Goal: Task Accomplishment & Management: Complete application form

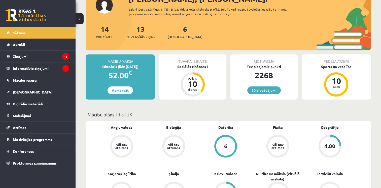
scroll to position [80, 0]
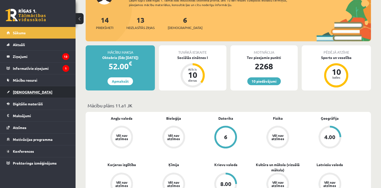
click at [28, 90] on span "[DEMOGRAPHIC_DATA]" at bounding box center [33, 92] width 40 height 5
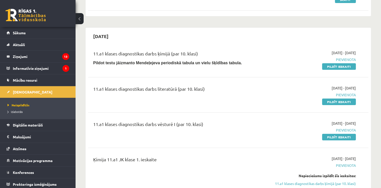
scroll to position [89, 0]
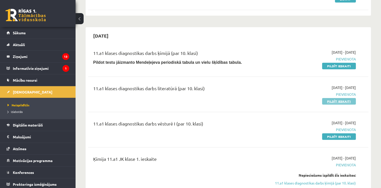
click at [329, 103] on link "Pildīt ieskaiti" at bounding box center [339, 101] width 34 height 7
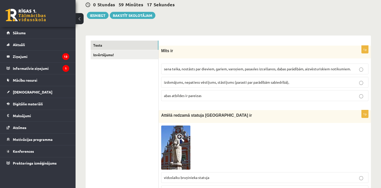
scroll to position [50, 0]
click at [215, 94] on p "abas atbildes ir pareizas" at bounding box center [265, 95] width 202 height 5
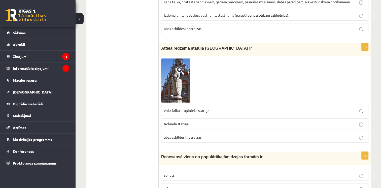
scroll to position [119, 0]
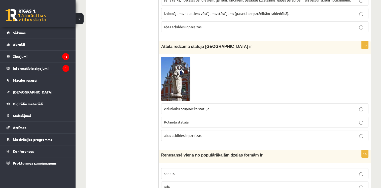
click at [181, 79] on img at bounding box center [175, 79] width 29 height 44
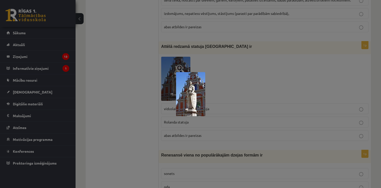
click at [239, 92] on div at bounding box center [190, 94] width 381 height 188
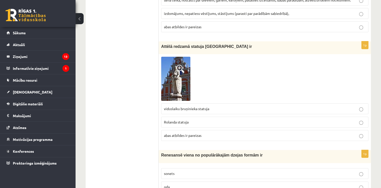
click at [188, 124] on label "Rolanda statuja" at bounding box center [264, 122] width 207 height 11
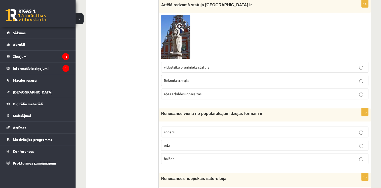
scroll to position [188, 0]
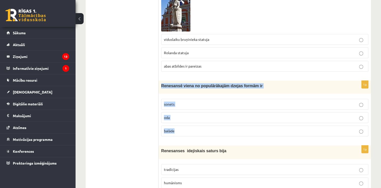
drag, startPoint x: 159, startPoint y: 86, endPoint x: 177, endPoint y: 132, distance: 49.0
click at [177, 132] on div "1p Renesansē viena no populārākajām dzejas formām ir sonets oda balāde" at bounding box center [265, 110] width 212 height 59
drag, startPoint x: 177, startPoint y: 132, endPoint x: 174, endPoint y: 86, distance: 45.9
copy div "Renesansē viena no populārākajām dzejas formām ir sonets oda balāde"
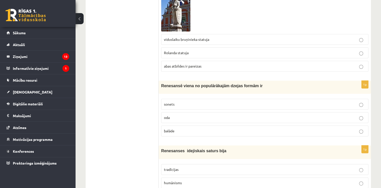
click at [219, 108] on label "sonets" at bounding box center [264, 104] width 207 height 11
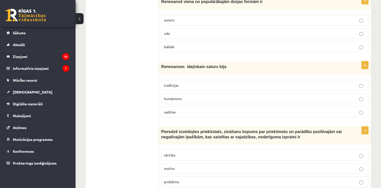
scroll to position [272, 0]
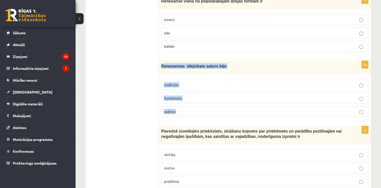
drag, startPoint x: 160, startPoint y: 63, endPoint x: 182, endPoint y: 108, distance: 49.5
click at [182, 108] on div "1p Renesanses idejiskais saturs bija tradīcijas humānisms sadzīve" at bounding box center [265, 91] width 212 height 60
drag, startPoint x: 182, startPoint y: 108, endPoint x: 177, endPoint y: 66, distance: 42.1
copy div "Renesanses idejiskais saturs bija tradīcijas humānisms sadzīve"
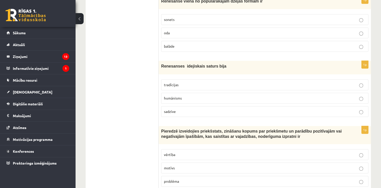
click at [183, 97] on p "humānisms" at bounding box center [265, 97] width 202 height 5
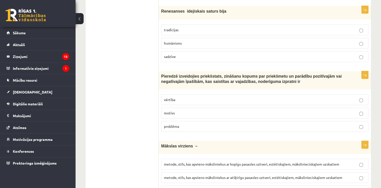
scroll to position [328, 0]
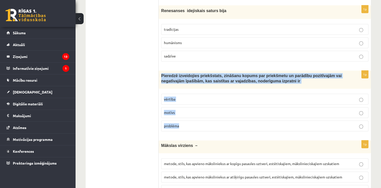
drag, startPoint x: 161, startPoint y: 74, endPoint x: 183, endPoint y: 124, distance: 55.2
click at [183, 124] on div "1p Pieredzē izveidojies priekšstats, zināšanu kopums par priekšmetu un parādību…" at bounding box center [265, 102] width 212 height 65
drag, startPoint x: 183, startPoint y: 124, endPoint x: 180, endPoint y: 78, distance: 46.1
copy div "Pieredzē izveidojies priekšstats, zināšanu kopums par priekšmetu un parādību po…"
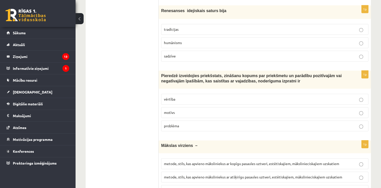
click at [169, 97] on span "vērtība" at bounding box center [169, 99] width 11 height 5
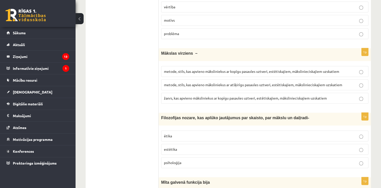
scroll to position [421, 0]
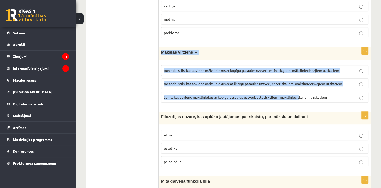
drag, startPoint x: 161, startPoint y: 47, endPoint x: 300, endPoint y: 91, distance: 145.7
click at [300, 91] on div "1p Mākslas virziens – metode, stils, kas apvieno māksliniekus ar kopīgu pasaule…" at bounding box center [265, 76] width 212 height 59
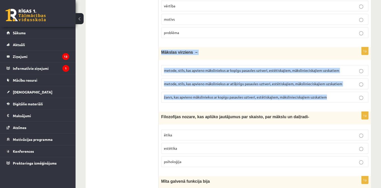
drag, startPoint x: 159, startPoint y: 49, endPoint x: 329, endPoint y: 95, distance: 176.3
click at [329, 95] on div "1p Mākslas virziens – metode, stils, kas apvieno māksliniekus ar kopīgu pasaule…" at bounding box center [265, 76] width 212 height 59
copy div "Mākslas virziens – metode, stils, kas apvieno māksliniekus ar kopīgu pasaules u…"
click at [252, 62] on fieldset "metode, stils, kas apvieno māksliniekus ar kopīgu pasaules uztveri, estētiskaji…" at bounding box center [264, 83] width 207 height 42
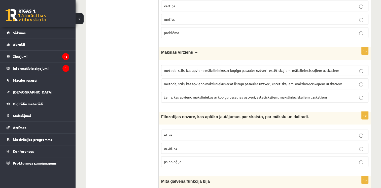
click at [254, 70] on p "metode, stils, kas apvieno māksliniekus ar kopīgu pasaules uztveri, estētiskaji…" at bounding box center [265, 70] width 202 height 5
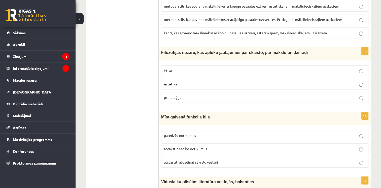
scroll to position [490, 0]
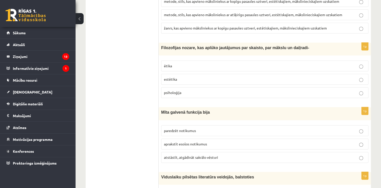
click at [181, 78] on p "estētika" at bounding box center [265, 78] width 202 height 5
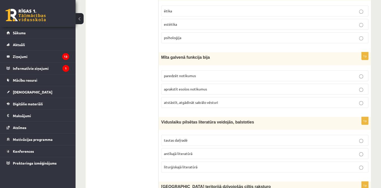
scroll to position [545, 0]
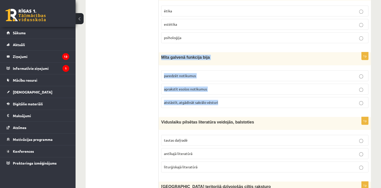
drag, startPoint x: 160, startPoint y: 53, endPoint x: 220, endPoint y: 103, distance: 78.1
click at [220, 103] on div "1p Mīta galvenā funkcija bija paredzēt notikumus aprakstīt esošos notikumus ats…" at bounding box center [265, 81] width 212 height 59
drag, startPoint x: 220, startPoint y: 103, endPoint x: 208, endPoint y: 98, distance: 12.9
copy div "Mīta galvenā funkcija bija paredzēt notikumus aprakstīt esošos notikumus atstās…"
click at [216, 61] on div "Mīta galvenā funkcija bija" at bounding box center [265, 58] width 212 height 13
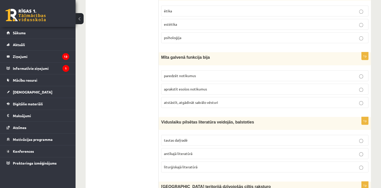
click at [172, 100] on span "atstāstīt, atgādināt sakrālo vēsturi" at bounding box center [191, 102] width 54 height 5
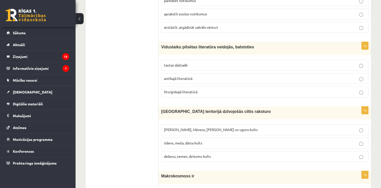
scroll to position [618, 0]
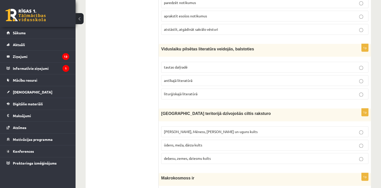
click at [182, 78] on span "antīkajā literatūrā" at bounding box center [178, 80] width 28 height 5
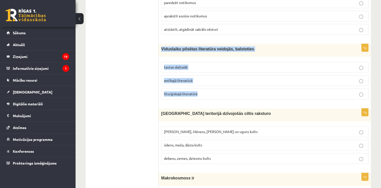
drag, startPoint x: 160, startPoint y: 46, endPoint x: 201, endPoint y: 88, distance: 58.7
click at [201, 88] on div "1p Viduslaiku pilsētas literatūra veidojās, balstoties tautas daiļradē antīkajā…" at bounding box center [265, 73] width 212 height 59
drag, startPoint x: 201, startPoint y: 88, endPoint x: 186, endPoint y: 47, distance: 43.7
copy div "Viduslaiku pilsētas literatūra veidojās, balstoties tautas daiļradē antīkajā li…"
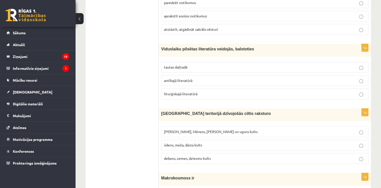
click at [172, 91] on p "liturģiskajā literatūrā" at bounding box center [265, 93] width 202 height 5
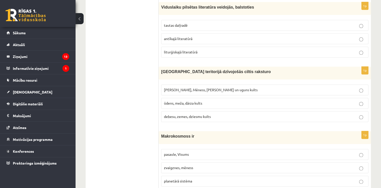
scroll to position [660, 0]
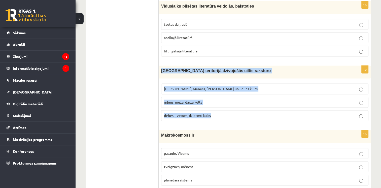
drag, startPoint x: 161, startPoint y: 66, endPoint x: 215, endPoint y: 108, distance: 69.4
click at [215, 108] on div "1p Latvijas teritorijā dzīvojošās ciltis raksturo Saules, Mēness, Pērkona un ug…" at bounding box center [265, 94] width 212 height 59
drag, startPoint x: 215, startPoint y: 108, endPoint x: 198, endPoint y: 67, distance: 45.3
copy div "Latvijas teritorijā dzīvojošās ciltis raksturo Saules, Mēness, Pērkona un uguns…"
click at [208, 74] on div "Latvijas teritorijā dzīvojošās ciltis raksturo" at bounding box center [265, 71] width 212 height 13
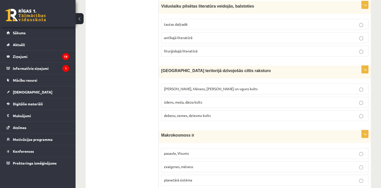
click at [201, 86] on span "Saules, Mēness, Pērkona un uguns kults" at bounding box center [211, 88] width 94 height 5
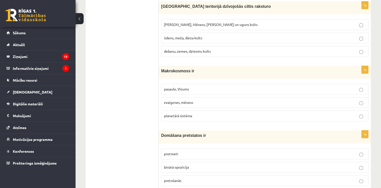
scroll to position [726, 0]
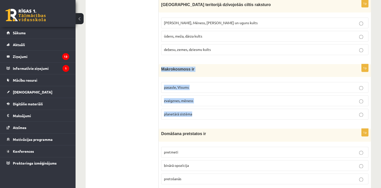
drag, startPoint x: 159, startPoint y: 64, endPoint x: 192, endPoint y: 108, distance: 55.2
click at [192, 108] on div "1p Makrokosmoss ir pasaule, Visums zvaigznes, mēness planetārā sistēma" at bounding box center [265, 93] width 212 height 59
drag, startPoint x: 192, startPoint y: 108, endPoint x: 177, endPoint y: 67, distance: 43.5
copy div "Makrokosmoss ir pasaule, Visums zvaigznes, mēness planetārā sistēma"
click at [189, 71] on div "Makrokosmoss ir" at bounding box center [265, 70] width 212 height 13
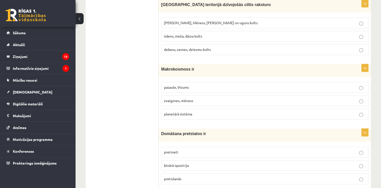
click at [209, 86] on p "pasaule, Visums" at bounding box center [265, 87] width 202 height 5
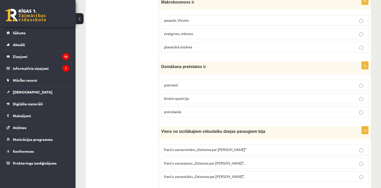
scroll to position [793, 0]
drag, startPoint x: 160, startPoint y: 62, endPoint x: 185, endPoint y: 105, distance: 49.6
click at [185, 105] on div "1p Domāšana pretstatos ir pretmeti binārā opozīcija pretošanās" at bounding box center [265, 90] width 212 height 59
drag, startPoint x: 185, startPoint y: 105, endPoint x: 175, endPoint y: 65, distance: 41.6
copy div "Domāšana pretstatos ir pretmeti binārā opozīcija pretošanās"
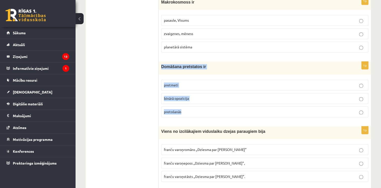
click at [189, 68] on div "Domāšana pretstatos ir" at bounding box center [265, 67] width 212 height 13
click at [174, 96] on span "binārā opozīcija" at bounding box center [176, 98] width 25 height 5
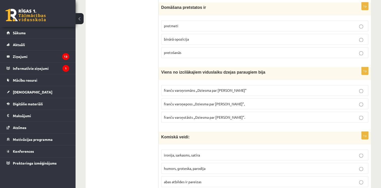
scroll to position [853, 0]
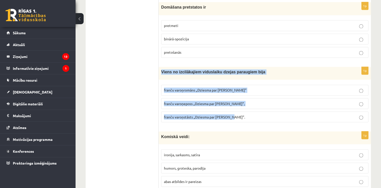
drag, startPoint x: 161, startPoint y: 66, endPoint x: 232, endPoint y: 112, distance: 84.5
click at [232, 112] on div "1p Viens no izcilākajiem viduslaiku dzejas paraugiem bija franču varoņromāns „D…" at bounding box center [265, 96] width 212 height 59
drag, startPoint x: 232, startPoint y: 112, endPoint x: 201, endPoint y: 68, distance: 53.7
copy div "Viens no izcilākajiem viduslaiku dzejas paraugiem bija franču varoņromāns „Dzie…"
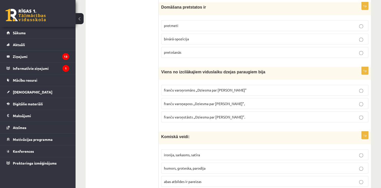
click at [188, 101] on span "franču varoņeposs „Dziesma par Rolandu”," at bounding box center [204, 103] width 81 height 5
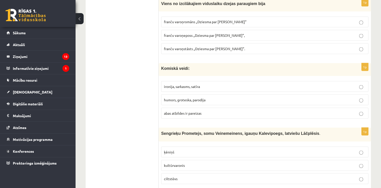
scroll to position [922, 0]
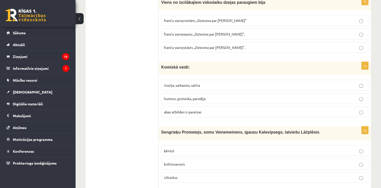
click at [176, 84] on label "ironija, sarkasms, satīra" at bounding box center [264, 85] width 207 height 11
click at [165, 109] on span "abas atbildes ir pareizas" at bounding box center [182, 111] width 37 height 5
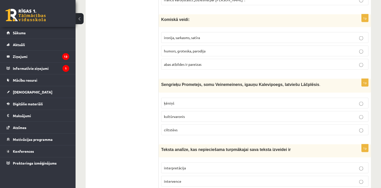
scroll to position [978, 0]
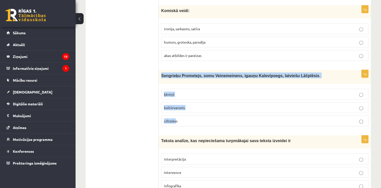
drag, startPoint x: 161, startPoint y: 68, endPoint x: 175, endPoint y: 115, distance: 49.6
click at [175, 115] on div "1p Sengrieķu Prometejs, somu Veinemeinens, igauņu Kalevipoegs, latviešu Lāčplēs…" at bounding box center [265, 100] width 212 height 60
drag, startPoint x: 175, startPoint y: 115, endPoint x: 162, endPoint y: 67, distance: 50.1
click at [162, 70] on div "Sengrieķu Prometejs, somu Veinemeinens, igauņu Kalevipoegs, latviešu Lāčplēsis ." at bounding box center [265, 77] width 212 height 14
click at [160, 70] on div "Sengrieķu Prometejs, somu Veinemeinens, igauņu Kalevipoegs, latviešu Lāčplēsis ." at bounding box center [265, 77] width 212 height 14
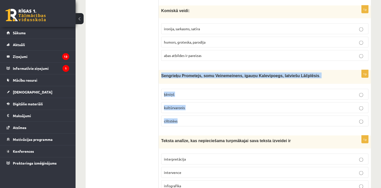
drag, startPoint x: 160, startPoint y: 70, endPoint x: 186, endPoint y: 114, distance: 51.1
click at [186, 114] on div "1p Sengrieķu Prometejs, somu Veinemeinens, igauņu Kalevipoegs, latviešu Lāčplēs…" at bounding box center [265, 100] width 212 height 60
drag, startPoint x: 186, startPoint y: 114, endPoint x: 178, endPoint y: 69, distance: 46.3
click at [182, 64] on form "1p Mīts ir sena teika, nostāsts par dieviem, gariem, varoņiem, pasaules izcelša…" at bounding box center [265, 113] width 202 height 2002
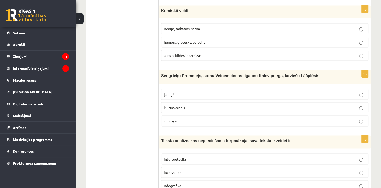
click at [170, 105] on span "kultūrvaronis" at bounding box center [174, 107] width 21 height 5
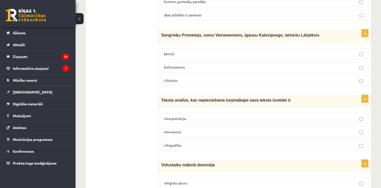
scroll to position [1033, 0]
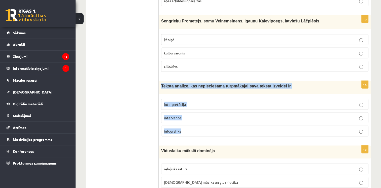
drag, startPoint x: 161, startPoint y: 78, endPoint x: 185, endPoint y: 124, distance: 52.2
click at [185, 124] on div "1p Teksta analīze, kas nepieciešama turpmākajai sava teksta izveidei ir interpr…" at bounding box center [265, 110] width 212 height 59
drag, startPoint x: 185, startPoint y: 124, endPoint x: 176, endPoint y: 80, distance: 45.2
click at [188, 84] on span "Teksta analīze, kas nepieciešama turpmākajai sava teksta izveidei ir" at bounding box center [226, 86] width 130 height 4
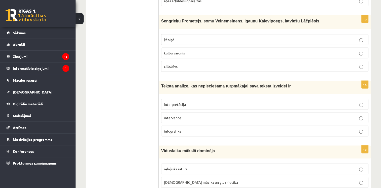
click at [198, 103] on label "interpretācija" at bounding box center [264, 104] width 207 height 11
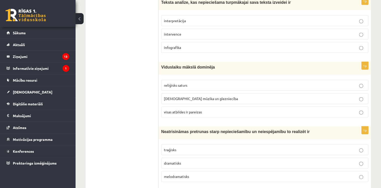
scroll to position [1116, 0]
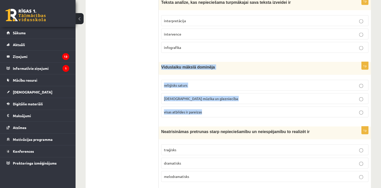
drag, startPoint x: 160, startPoint y: 60, endPoint x: 210, endPoint y: 101, distance: 65.0
click at [210, 101] on div "1p Viduslaiku mākslā dominēja reliģisks saturs baznīcas mūzika un glezniecība v…" at bounding box center [265, 91] width 212 height 59
drag, startPoint x: 210, startPoint y: 101, endPoint x: 184, endPoint y: 59, distance: 49.7
click at [197, 67] on div "Viduslaiku mākslā dominēja" at bounding box center [265, 68] width 212 height 13
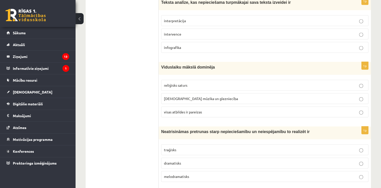
click at [173, 109] on p "visas atbildes ir pareizas" at bounding box center [265, 111] width 202 height 5
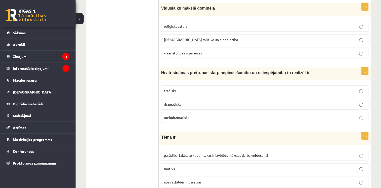
scroll to position [1187, 0]
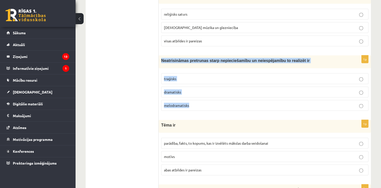
drag, startPoint x: 160, startPoint y: 51, endPoint x: 191, endPoint y: 99, distance: 56.7
click at [191, 99] on div "1p Neatrisināmas pretrunas starp nepieciešamību un neiespējamību to realizēt ir…" at bounding box center [265, 84] width 212 height 59
drag, startPoint x: 191, startPoint y: 99, endPoint x: 183, endPoint y: 55, distance: 44.5
click at [193, 63] on div "1p Neatrisināmas pretrunas starp nepieciešamību un neiespējamību to realizēt ir…" at bounding box center [265, 84] width 212 height 59
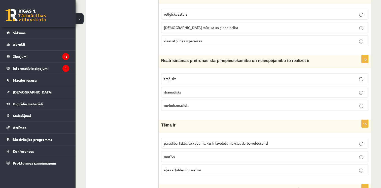
click at [181, 76] on p "traģisks" at bounding box center [265, 78] width 202 height 5
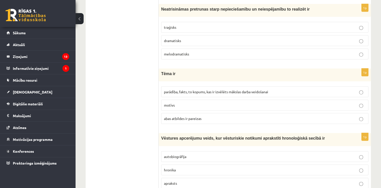
click at [181, 71] on div "Tēma ir" at bounding box center [265, 74] width 212 height 13
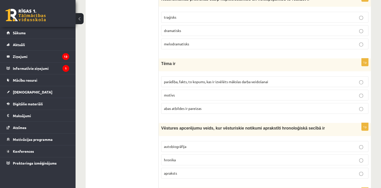
scroll to position [1249, 0]
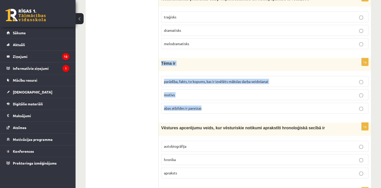
drag, startPoint x: 160, startPoint y: 57, endPoint x: 203, endPoint y: 102, distance: 62.1
click at [203, 102] on div "1p Tēma ir parādība, fakts, to kopums, kas ir izvēlēts mākslas darba veidošanai…" at bounding box center [265, 87] width 212 height 59
drag, startPoint x: 203, startPoint y: 102, endPoint x: 171, endPoint y: 56, distance: 56.1
click at [187, 61] on div "Tēma ir" at bounding box center [265, 64] width 212 height 13
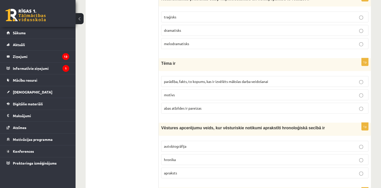
click at [202, 79] on span "parādība, fakts, to kopums, kas ir izvēlēts mākslas darba veidošanai" at bounding box center [216, 81] width 104 height 5
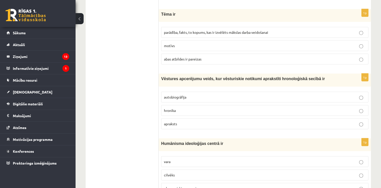
scroll to position [1298, 0]
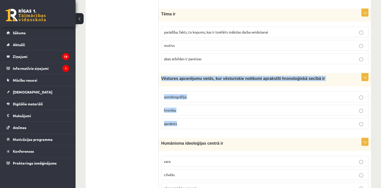
drag, startPoint x: 160, startPoint y: 71, endPoint x: 180, endPoint y: 115, distance: 48.5
click at [180, 115] on div "1p Vēstures apcerējumu veids, kur vēsturiskie notikumi aprakstīti hronoloģiskā …" at bounding box center [265, 102] width 212 height 59
drag, startPoint x: 180, startPoint y: 115, endPoint x: 176, endPoint y: 72, distance: 43.3
click at [187, 76] on div "Vēstures apcerējumu veids, kur vēsturiskie notikumi aprakstīti hronoloģiskā sec…" at bounding box center [265, 79] width 212 height 13
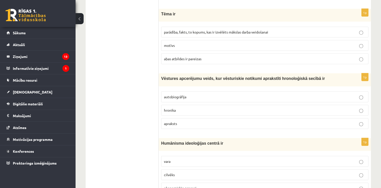
click at [206, 107] on p "hronika" at bounding box center [265, 109] width 202 height 5
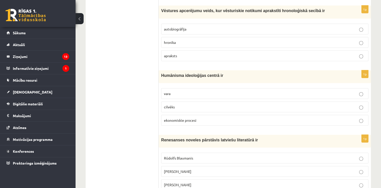
scroll to position [1366, 0]
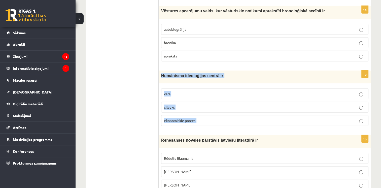
drag, startPoint x: 160, startPoint y: 68, endPoint x: 210, endPoint y: 110, distance: 65.5
click at [210, 110] on div "1p Humānisma ideoloģijas centrā ir vara cilvēks ekonomiskie procesi" at bounding box center [265, 99] width 212 height 59
drag, startPoint x: 210, startPoint y: 110, endPoint x: 188, endPoint y: 71, distance: 44.7
click at [196, 76] on div "Humānisma ideoloģijas centrā ir" at bounding box center [265, 76] width 212 height 13
click at [202, 104] on p "cilvēks" at bounding box center [265, 106] width 202 height 5
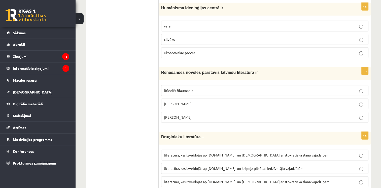
scroll to position [1434, 0]
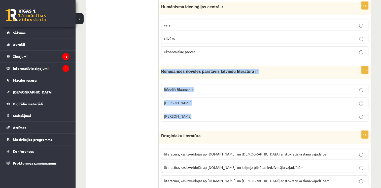
drag, startPoint x: 161, startPoint y: 63, endPoint x: 189, endPoint y: 107, distance: 52.3
click at [189, 107] on div "1p Renesanses noveles pārstāvis latviešu literatūrā ir Rūdolfs Blaumanis Kārlis…" at bounding box center [265, 95] width 212 height 59
drag, startPoint x: 189, startPoint y: 107, endPoint x: 181, endPoint y: 66, distance: 42.0
click at [192, 70] on div "Renesanses noveles pārstāvis latviešu literatūrā ir" at bounding box center [265, 72] width 212 height 13
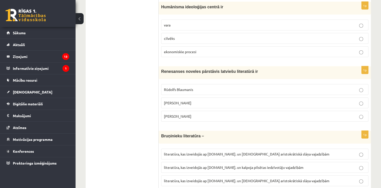
click at [198, 113] on p "Jānis Ezeriņš" at bounding box center [265, 115] width 202 height 5
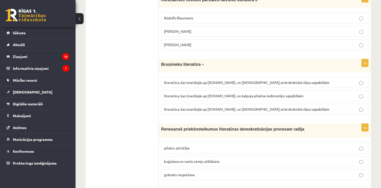
scroll to position [1508, 0]
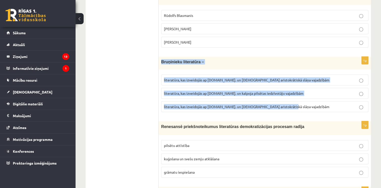
drag, startPoint x: 161, startPoint y: 55, endPoint x: 288, endPoint y: 97, distance: 133.8
click at [288, 97] on div "1p Bruņinieku literatūra – literatūra, kas izveidojās ap 20.gs. un kalpoja aris…" at bounding box center [265, 86] width 212 height 59
click at [224, 102] on label "literatūra, kas izveidojās ap 12.gs. un kalpoja aristokrātiskā slāņa vajadzībām" at bounding box center [264, 106] width 207 height 11
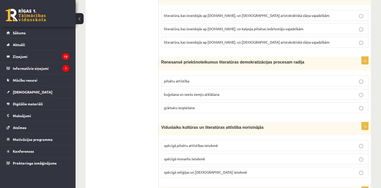
scroll to position [1574, 0]
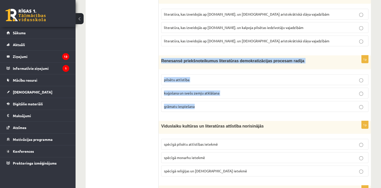
drag, startPoint x: 161, startPoint y: 51, endPoint x: 208, endPoint y: 97, distance: 65.8
click at [208, 97] on div "1p Renesansē priekšnoteikumus literatūras demokratizācijas procesam radīja pils…" at bounding box center [265, 85] width 212 height 60
drag, startPoint x: 208, startPoint y: 97, endPoint x: 197, endPoint y: 53, distance: 44.9
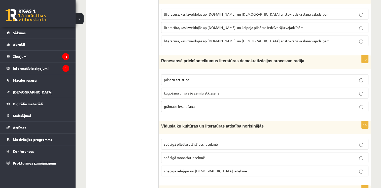
click at [177, 103] on label "grāmatu iespiešana" at bounding box center [264, 106] width 207 height 11
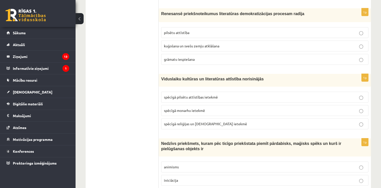
scroll to position [1640, 0]
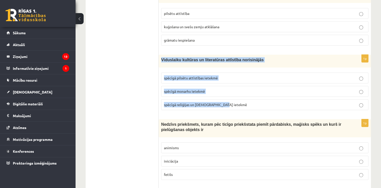
drag, startPoint x: 161, startPoint y: 51, endPoint x: 247, endPoint y: 97, distance: 97.6
click at [247, 97] on div "1p Viduslaiku kultūras un literatūras attīstība norisinājās spēcīgā pilsētu att…" at bounding box center [265, 84] width 212 height 59
drag, startPoint x: 247, startPoint y: 97, endPoint x: 222, endPoint y: 53, distance: 50.2
click at [224, 56] on div "Viduslaiku kultūras un literatūras attīstība norisinājās" at bounding box center [265, 61] width 212 height 13
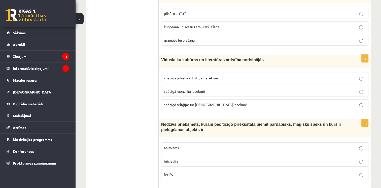
click at [185, 102] on span "spēcīgā reliģijas un baznīcas ietekmē" at bounding box center [205, 104] width 83 height 5
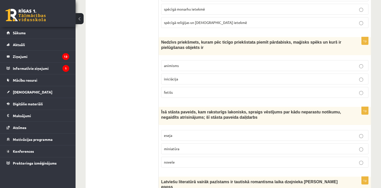
scroll to position [1723, 0]
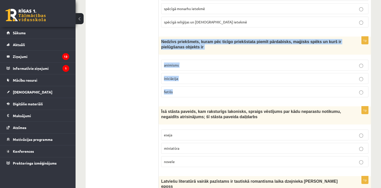
drag, startPoint x: 159, startPoint y: 31, endPoint x: 178, endPoint y: 81, distance: 52.5
click at [178, 81] on div "1p Nedzīvs priekšmets, kuram pēc ticīgo priekšstata piemīt pārdabisks, maģisks …" at bounding box center [265, 68] width 212 height 65
drag, startPoint x: 178, startPoint y: 81, endPoint x: 173, endPoint y: 34, distance: 47.0
click at [180, 44] on div "Nedzīvs priekšmets, kuram pēc ticīgo priekšstata piemīt pārdabisks, maģisks spē…" at bounding box center [265, 45] width 212 height 18
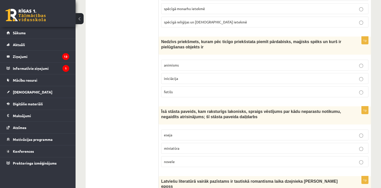
click at [178, 89] on p "fetišs" at bounding box center [265, 91] width 202 height 5
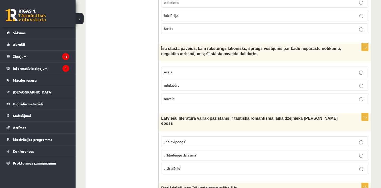
scroll to position [1786, 0]
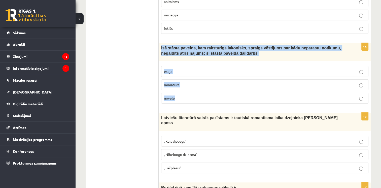
drag, startPoint x: 160, startPoint y: 40, endPoint x: 177, endPoint y: 90, distance: 52.9
click at [177, 90] on div "1p Īsā stāsta paveids, kam raksturīgs lakonisks, spraigs vēstījums par kādu nep…" at bounding box center [265, 75] width 212 height 65
drag, startPoint x: 177, startPoint y: 90, endPoint x: 174, endPoint y: 39, distance: 51.2
click at [180, 53] on div "1p Īsā stāsta paveids, kam raksturīgs lakonisks, spraigs vēstījums par kādu nep…" at bounding box center [265, 75] width 212 height 65
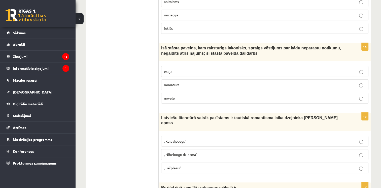
click at [176, 95] on p "novele" at bounding box center [265, 97] width 202 height 5
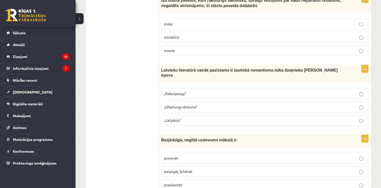
scroll to position [1842, 0]
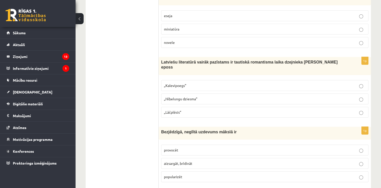
drag, startPoint x: 157, startPoint y: 49, endPoint x: 183, endPoint y: 80, distance: 39.9
drag, startPoint x: 183, startPoint y: 80, endPoint x: 177, endPoint y: 46, distance: 34.1
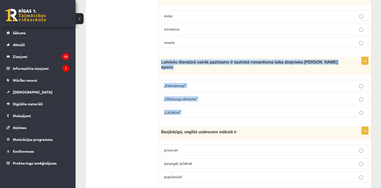
drag, startPoint x: 160, startPoint y: 53, endPoint x: 187, endPoint y: 96, distance: 50.7
click at [187, 96] on div "1p Latviešu literatūrā vairāk pazīstams ir tautiskā romantisma laika dzejnieka …" at bounding box center [265, 89] width 212 height 65
drag, startPoint x: 187, startPoint y: 96, endPoint x: 178, endPoint y: 54, distance: 42.6
click at [190, 60] on div "Latviešu literatūrā vairāk pazīstams ir tautiskā romantisma laika dzejnieka And…" at bounding box center [265, 66] width 212 height 18
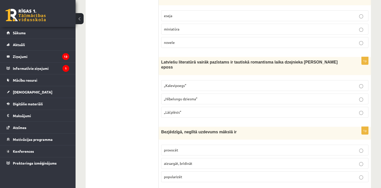
click at [173, 110] on span "„Lāčplēsis”" at bounding box center [172, 112] width 17 height 5
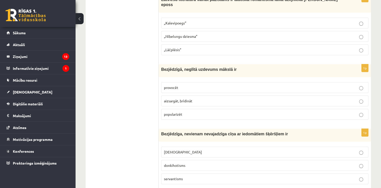
scroll to position [1904, 0]
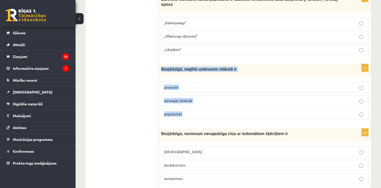
drag, startPoint x: 160, startPoint y: 52, endPoint x: 194, endPoint y: 95, distance: 55.3
click at [194, 95] on div "1p Bezjēdzīgā, neglītā uzdevums mākslā ir provocēt aizsargāt, brīdināt populari…" at bounding box center [265, 93] width 212 height 59
drag, startPoint x: 194, startPoint y: 95, endPoint x: 177, endPoint y: 54, distance: 44.7
click at [189, 64] on div "Bezjēdzīgā, neglītā uzdevums mākslā ir" at bounding box center [265, 70] width 212 height 13
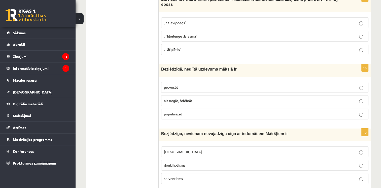
click at [178, 85] on p "provocēt" at bounding box center [265, 87] width 202 height 5
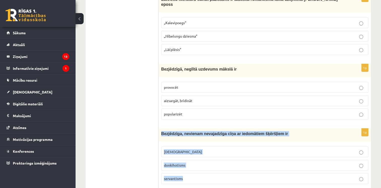
drag, startPoint x: 159, startPoint y: 116, endPoint x: 190, endPoint y: 160, distance: 54.0
click at [190, 160] on div "1p Bezjēdzīga, nevienam nevajadzīga cīņa ar iedomātiem šķēršļiem ir minhauzenis…" at bounding box center [265, 157] width 212 height 59
drag, startPoint x: 190, startPoint y: 160, endPoint x: 167, endPoint y: 126, distance: 41.5
click at [167, 128] on div "Bezjēdzīga, nevienam nevajadzīga cīņa ar iedomātiem šķēršļiem ir" at bounding box center [265, 134] width 212 height 13
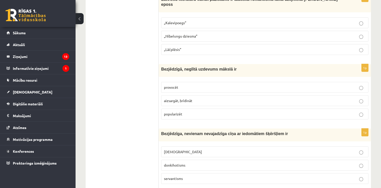
click at [174, 149] on span "minhauzenisms" at bounding box center [183, 151] width 38 height 5
click at [175, 163] on span "donkihotisms" at bounding box center [174, 165] width 21 height 5
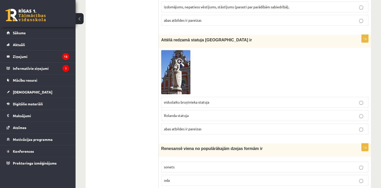
scroll to position [0, 0]
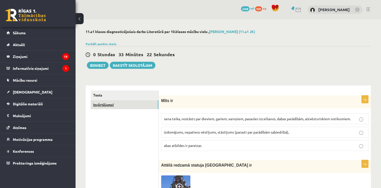
click at [112, 108] on link "Izvērtējums!" at bounding box center [125, 104] width 68 height 9
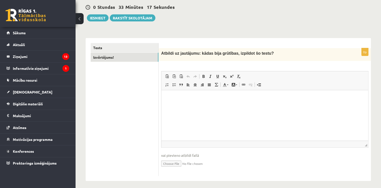
scroll to position [49, 0]
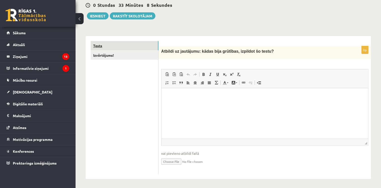
click at [134, 45] on link "Tests" at bounding box center [125, 45] width 68 height 9
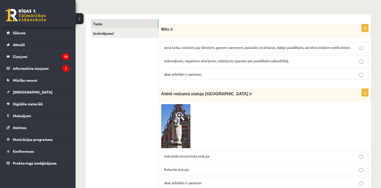
scroll to position [47, 0]
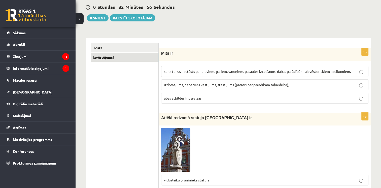
click at [114, 57] on link "Izvērtējums!" at bounding box center [125, 57] width 68 height 9
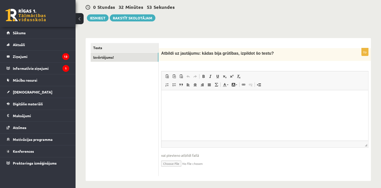
scroll to position [0, 0]
click at [176, 105] on html at bounding box center [264, 97] width 207 height 15
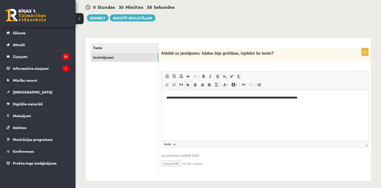
click at [220, 97] on p "**********" at bounding box center [264, 97] width 197 height 5
click at [275, 98] on p "**********" at bounding box center [264, 97] width 197 height 5
click at [315, 97] on p "**********" at bounding box center [264, 97] width 197 height 5
click at [94, 15] on button "Iesniegt" at bounding box center [98, 17] width 22 height 7
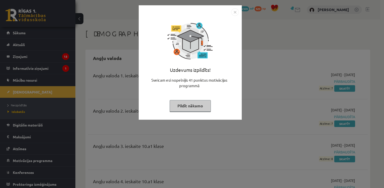
click at [182, 104] on button "Pildīt nākamo" at bounding box center [190, 106] width 41 height 12
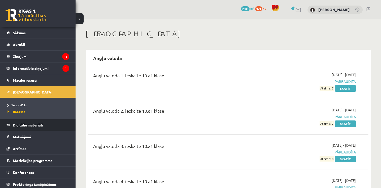
click at [25, 123] on span "Digitālie materiāli" at bounding box center [28, 125] width 30 height 5
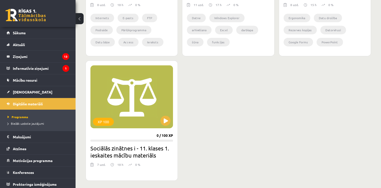
scroll to position [252, 0]
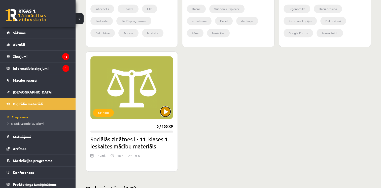
click at [167, 113] on button at bounding box center [165, 111] width 10 height 10
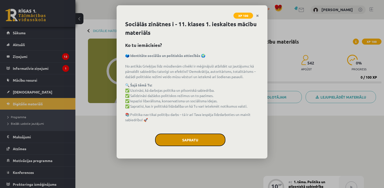
click at [200, 139] on button "Sapratu" at bounding box center [190, 139] width 70 height 13
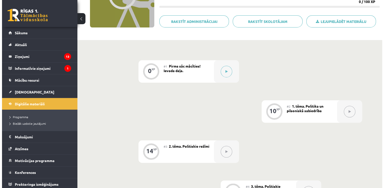
scroll to position [76, 0]
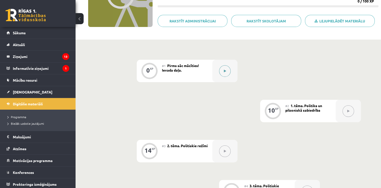
click at [224, 70] on icon at bounding box center [225, 70] width 2 height 3
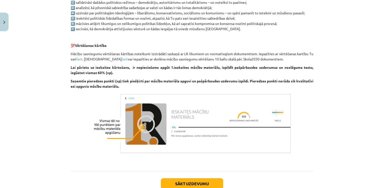
scroll to position [317, 0]
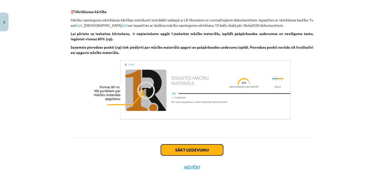
click at [208, 146] on button "Sākt uzdevumu" at bounding box center [192, 149] width 62 height 11
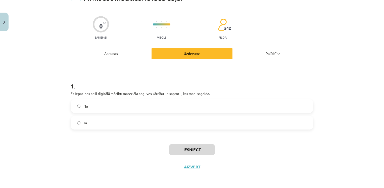
scroll to position [13, 0]
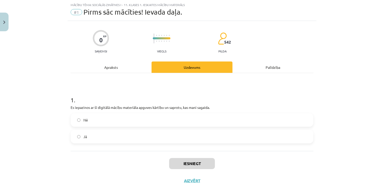
click at [203, 137] on label "Jā" at bounding box center [192, 136] width 242 height 13
click at [202, 164] on button "Iesniegt" at bounding box center [192, 163] width 46 height 11
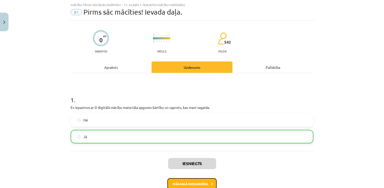
click at [208, 184] on button "Nākamā nodarbība" at bounding box center [192, 184] width 49 height 12
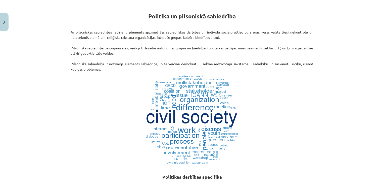
scroll to position [87, 0]
